Goal: Task Accomplishment & Management: Complete application form

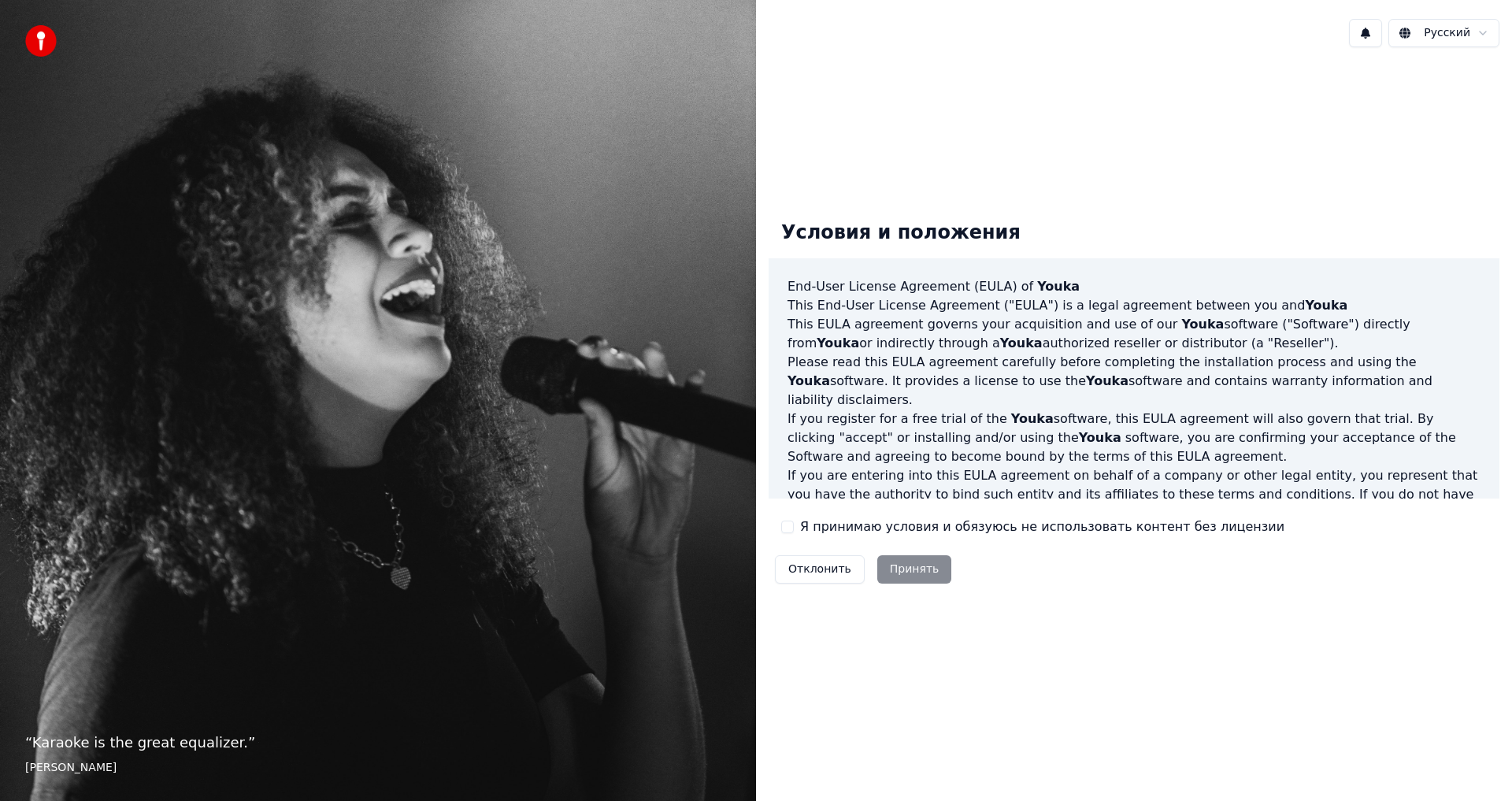
click at [905, 567] on div "Отклонить Принять" at bounding box center [863, 569] width 189 height 41
click at [903, 568] on div "Отклонить Принять" at bounding box center [863, 569] width 189 height 41
click at [800, 514] on div "Условия и положения End-User License Agreement ([PERSON_NAME]) of Youka This En…" at bounding box center [1134, 399] width 731 height 382
click at [797, 532] on div "Я принимаю условия и обязуюсь не использовать контент без лицензии" at bounding box center [1033, 527] width 503 height 19
click at [791, 530] on button "Я принимаю условия и обязуюсь не использовать контент без лицензии" at bounding box center [788, 527] width 13 height 13
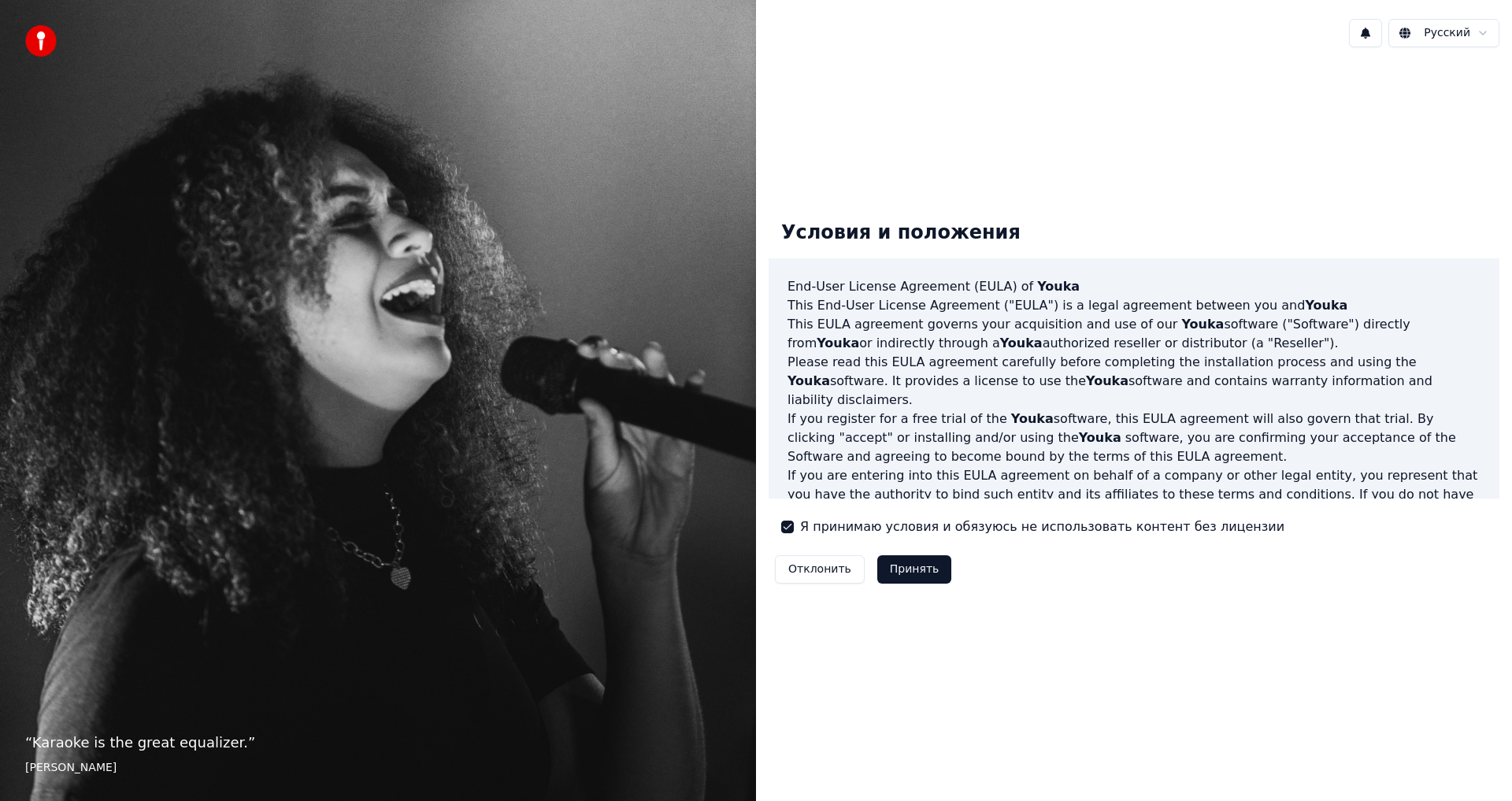
click at [881, 576] on button "Принять" at bounding box center [915, 570] width 75 height 29
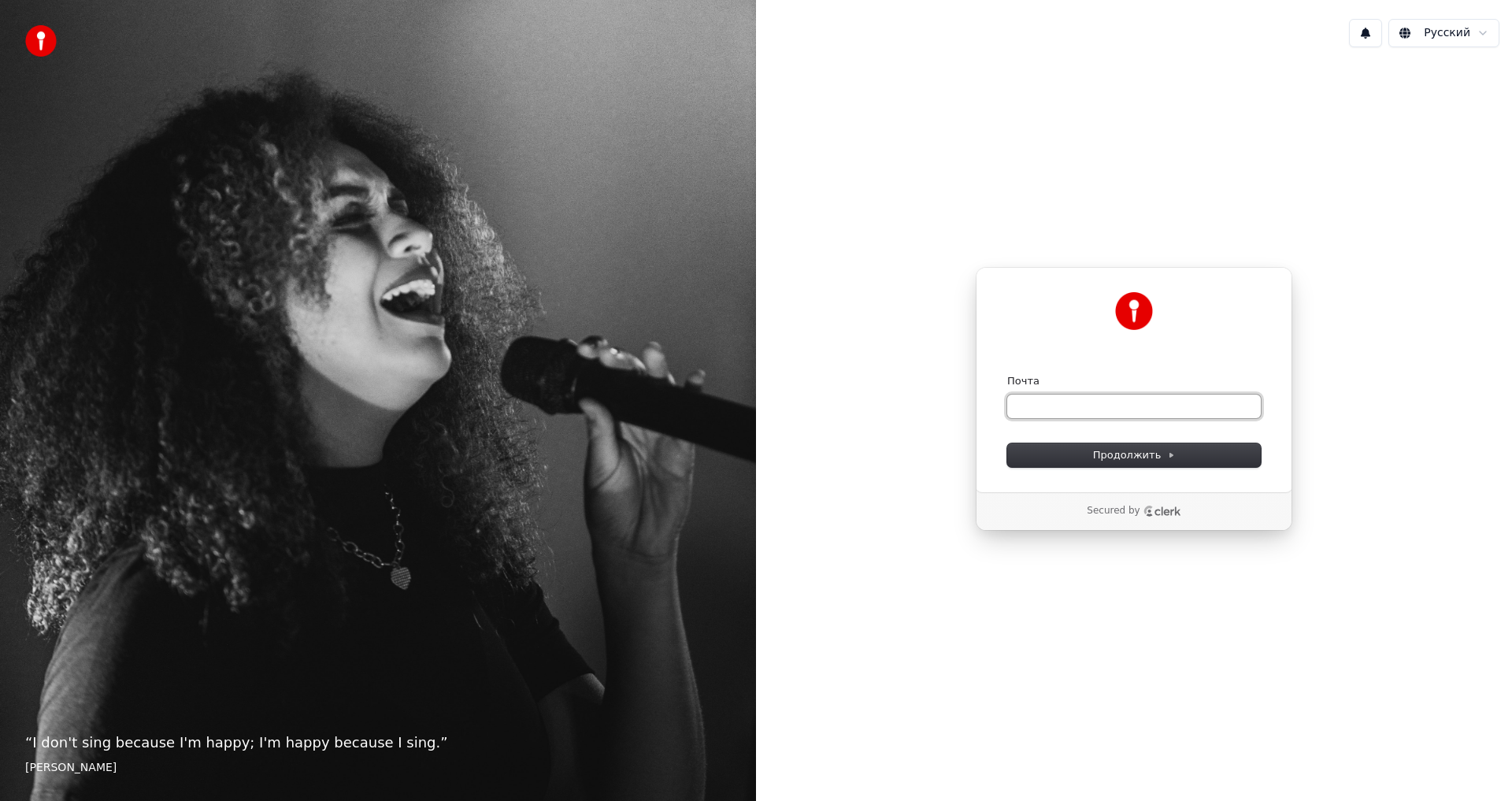
click at [1099, 416] on input "Почта" at bounding box center [1134, 406] width 253 height 24
click at [1099, 414] on input "Почта" at bounding box center [1134, 406] width 253 height 24
click at [1125, 596] on div "Продолжить с помощью Google или Почта Продолжить Secured by" at bounding box center [1134, 399] width 756 height 678
